Goal: Task Accomplishment & Management: Manage account settings

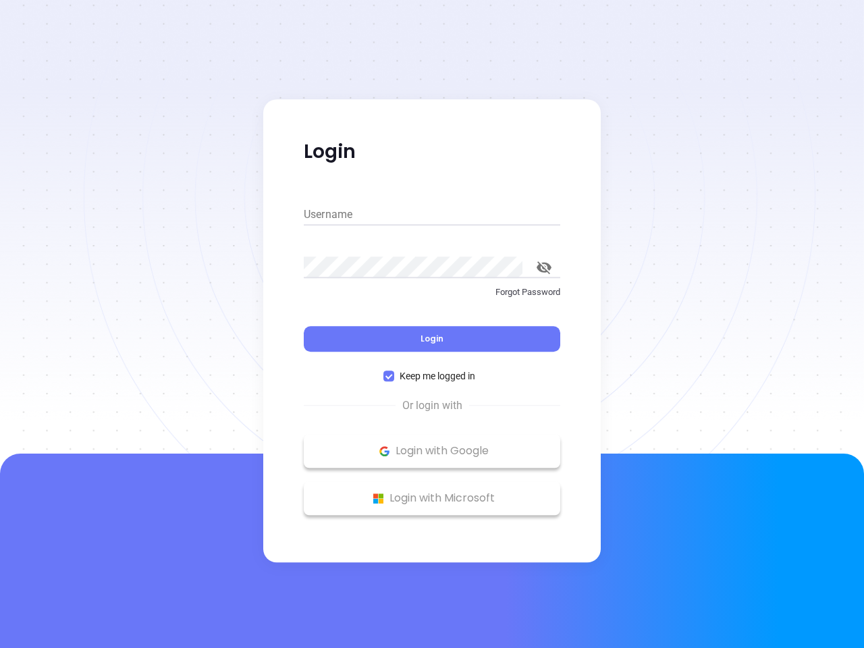
click at [432, 324] on div "Login" at bounding box center [432, 331] width 256 height 42
click at [432, 215] on input "Username" at bounding box center [432, 215] width 256 height 22
click at [544, 267] on icon "toggle password visibility" at bounding box center [544, 267] width 15 height 13
click at [432, 339] on span "Login" at bounding box center [432, 338] width 23 height 11
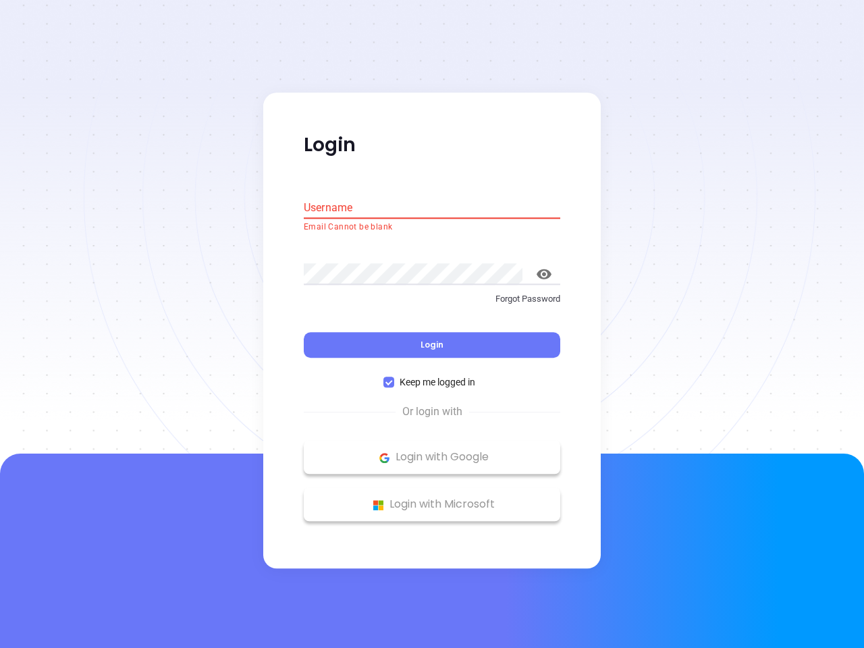
click at [432, 376] on span "Keep me logged in" at bounding box center [437, 382] width 86 height 15
click at [394, 377] on input "Keep me logged in" at bounding box center [388, 382] width 11 height 11
checkbox input "false"
click at [432, 451] on p "Login with Google" at bounding box center [431, 458] width 243 height 20
click at [432, 498] on p "Login with Microsoft" at bounding box center [431, 505] width 243 height 20
